Goal: Task Accomplishment & Management: Complete application form

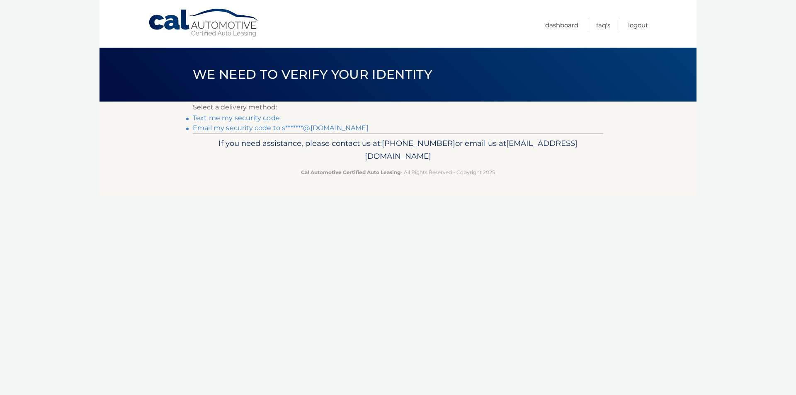
click at [279, 128] on link "Email my security code to s*******@gmail.com" at bounding box center [281, 128] width 176 height 8
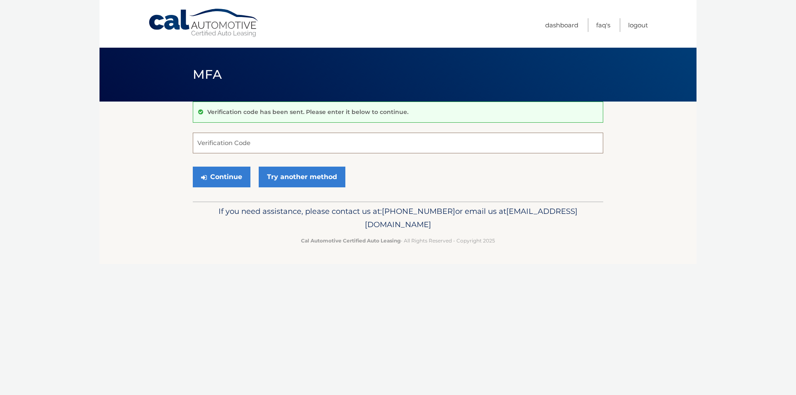
click at [300, 140] on input "Verification Code" at bounding box center [398, 143] width 411 height 21
paste input "126242"
type input "126242"
click at [193, 167] on button "Continue" at bounding box center [222, 177] width 58 height 21
click at [231, 175] on button "Continue" at bounding box center [222, 177] width 58 height 21
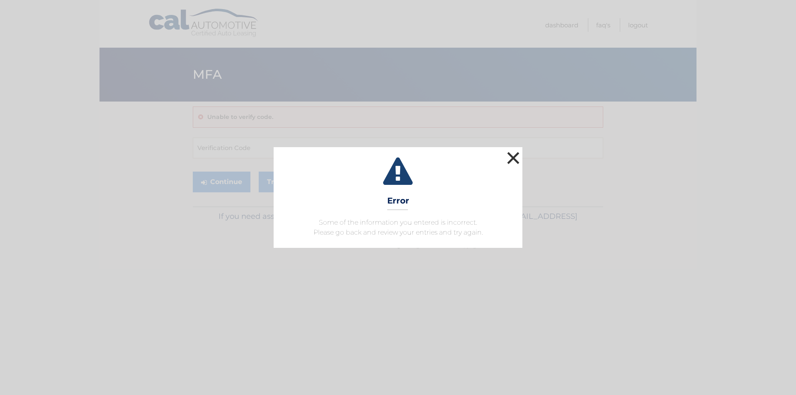
click at [514, 160] on button "×" at bounding box center [513, 158] width 17 height 17
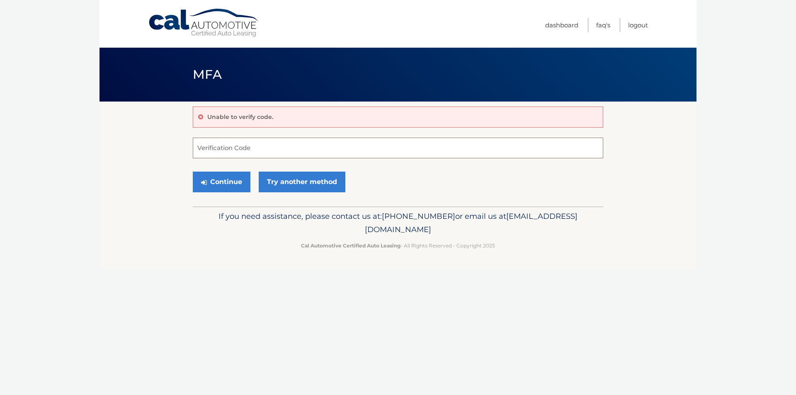
click at [326, 152] on input "Verification Code" at bounding box center [398, 148] width 411 height 21
paste input "126242"
type input "126242"
click at [241, 181] on button "Continue" at bounding box center [222, 182] width 58 height 21
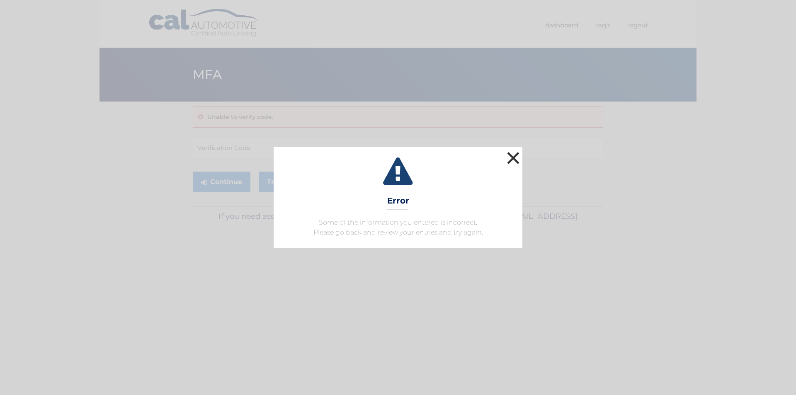
click at [507, 156] on button "×" at bounding box center [513, 158] width 17 height 17
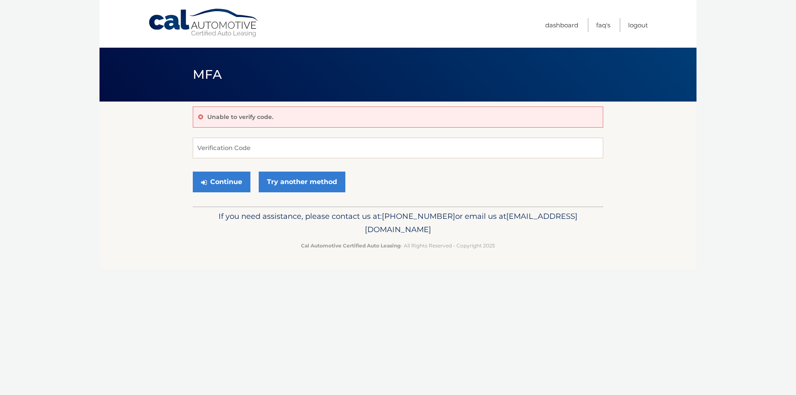
click at [280, 120] on div "Unable to verify code." at bounding box center [398, 117] width 411 height 21
click at [286, 184] on link "Try another method" at bounding box center [302, 182] width 87 height 21
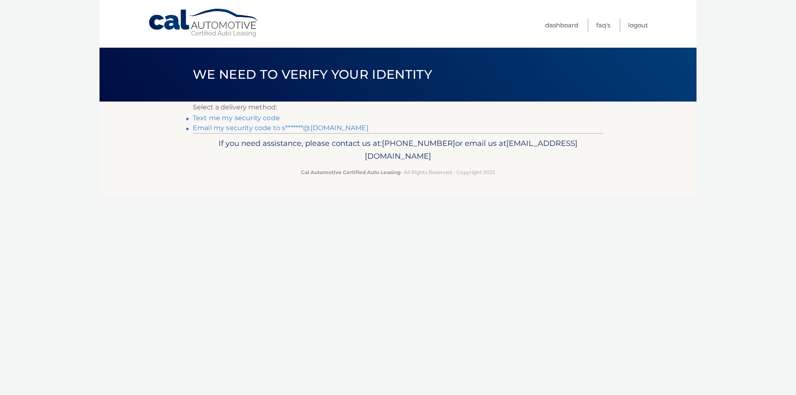
click at [239, 129] on link "Email my security code to s*******@[DOMAIN_NAME]" at bounding box center [281, 128] width 176 height 8
